Goal: Task Accomplishment & Management: Use online tool/utility

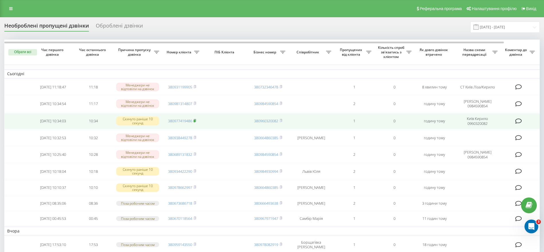
click at [196, 120] on icon at bounding box center [195, 120] width 3 height 3
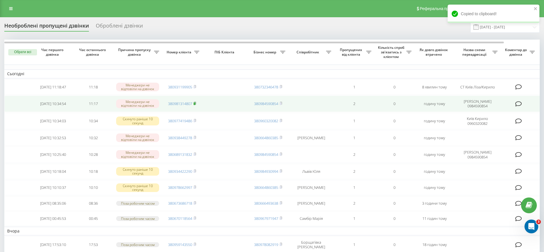
click at [196, 102] on icon at bounding box center [195, 103] width 3 height 3
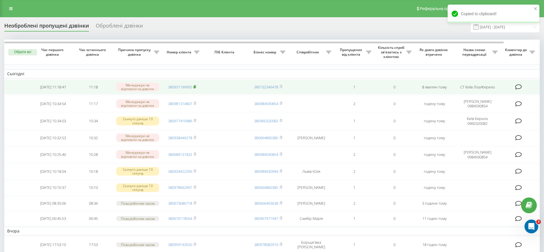
click at [196, 85] on icon at bounding box center [195, 86] width 2 height 3
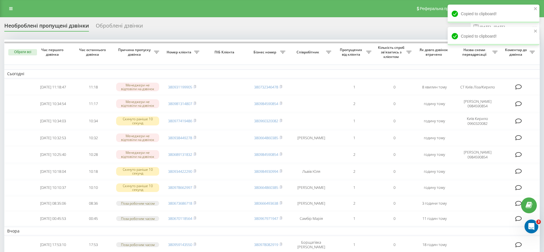
click at [353, 41] on th "Пропущених від клієнта" at bounding box center [354, 52] width 40 height 25
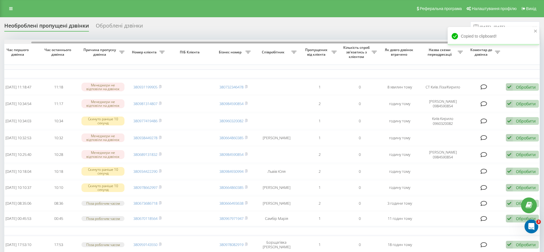
scroll to position [0, 38]
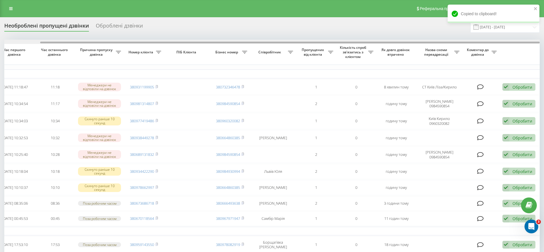
drag, startPoint x: 354, startPoint y: 42, endPoint x: 423, endPoint y: 42, distance: 69.1
click at [423, 42] on div at bounding box center [290, 43] width 500 height 2
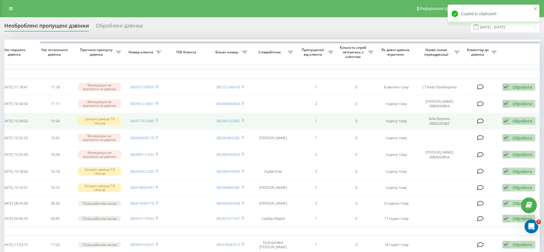
click at [514, 120] on div "Обробити" at bounding box center [523, 120] width 20 height 5
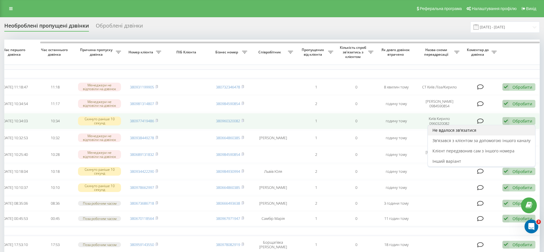
click at [465, 130] on span "Не вдалося зв'язатися" at bounding box center [455, 129] width 44 height 5
